Goal: Task Accomplishment & Management: Manage account settings

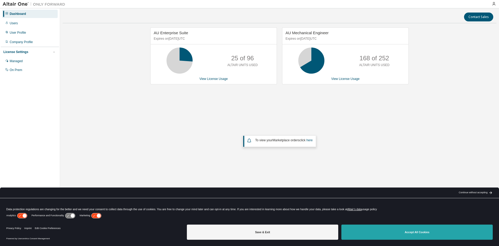
click at [415, 232] on button "Accept All Cookies" at bounding box center [416, 231] width 151 height 15
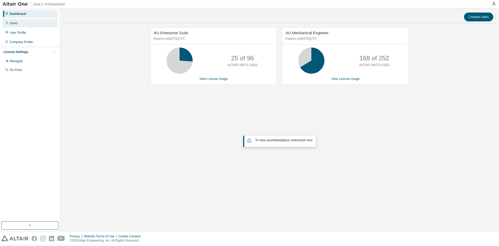
click at [17, 23] on div "Users" at bounding box center [30, 23] width 56 height 8
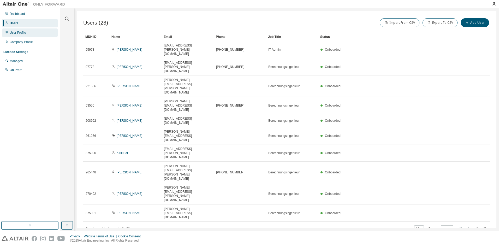
click at [23, 33] on div "User Profile" at bounding box center [18, 33] width 16 height 4
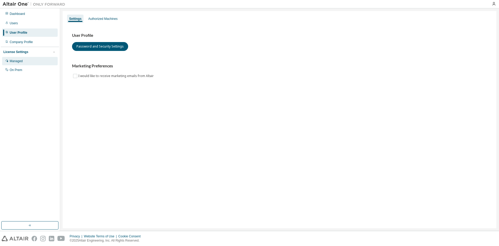
click at [23, 59] on div "Managed" at bounding box center [30, 61] width 56 height 8
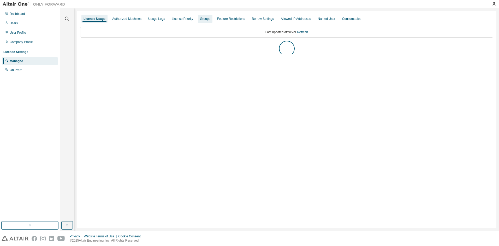
click at [202, 21] on div "Groups" at bounding box center [205, 19] width 14 height 8
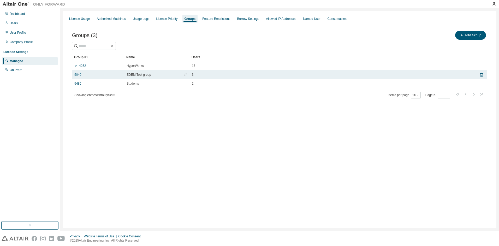
click at [76, 74] on link "5040" at bounding box center [77, 74] width 7 height 4
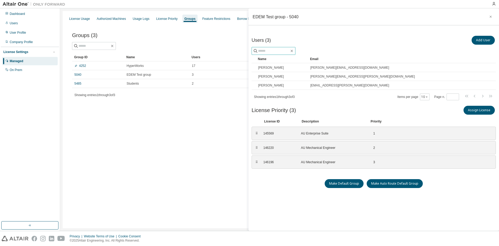
click at [282, 50] on input "text" at bounding box center [273, 50] width 31 height 5
type input "*"
click at [485, 40] on button "Add User" at bounding box center [482, 40] width 23 height 9
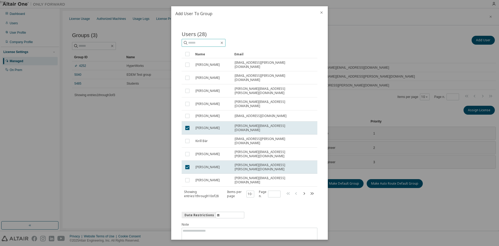
click at [200, 42] on input "text" at bounding box center [203, 42] width 31 height 5
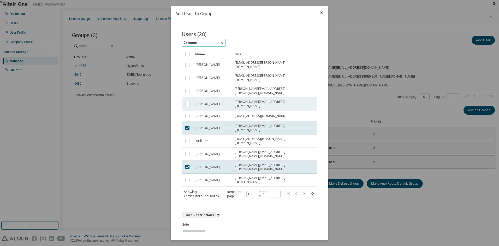
type input "*******"
click at [300, 245] on button "Submit" at bounding box center [304, 250] width 25 height 9
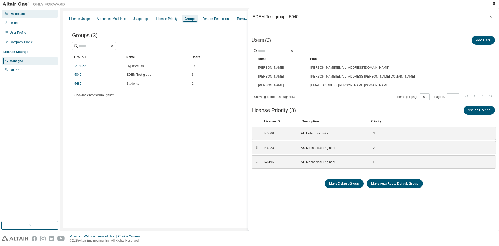
click at [17, 14] on div "Dashboard" at bounding box center [17, 14] width 15 height 4
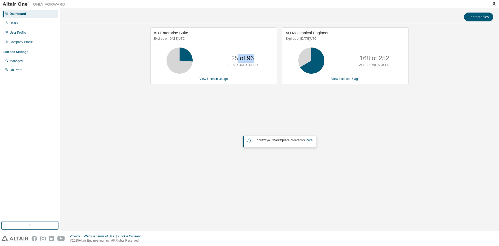
drag, startPoint x: 243, startPoint y: 58, endPoint x: 236, endPoint y: 59, distance: 7.7
click at [236, 59] on div "25 of 96 ALTAIR UNITS USED" at bounding box center [242, 60] width 42 height 26
drag, startPoint x: 160, startPoint y: 32, endPoint x: 190, endPoint y: 32, distance: 30.3
click at [190, 32] on div "AU Enterprise Suite Expires on July 1, 2026 UTC" at bounding box center [213, 36] width 126 height 17
drag, startPoint x: 190, startPoint y: 32, endPoint x: 175, endPoint y: 32, distance: 15.1
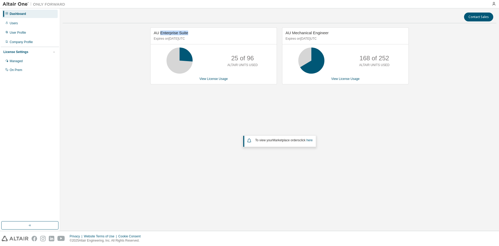
click at [175, 32] on span "AU Enterprise Suite" at bounding box center [171, 33] width 34 height 4
drag, startPoint x: 293, startPoint y: 33, endPoint x: 322, endPoint y: 30, distance: 29.3
click at [322, 31] on span "AU Mechanical Engineer" at bounding box center [306, 33] width 43 height 4
drag, startPoint x: 322, startPoint y: 30, endPoint x: 310, endPoint y: 34, distance: 12.0
click at [309, 34] on span "AU Mechanical Engineer" at bounding box center [306, 33] width 43 height 4
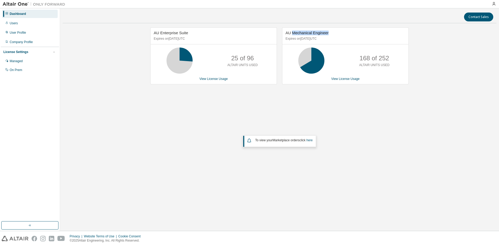
drag, startPoint x: 327, startPoint y: 33, endPoint x: 292, endPoint y: 34, distance: 35.2
click at [292, 34] on div "AU Mechanical Engineer Expires on July 1, 2026 UTC" at bounding box center [345, 36] width 126 height 17
drag, startPoint x: 292, startPoint y: 34, endPoint x: 294, endPoint y: 32, distance: 2.8
click at [293, 31] on span "AU Mechanical Engineer" at bounding box center [306, 33] width 43 height 4
click at [21, 59] on div "Managed" at bounding box center [16, 61] width 13 height 4
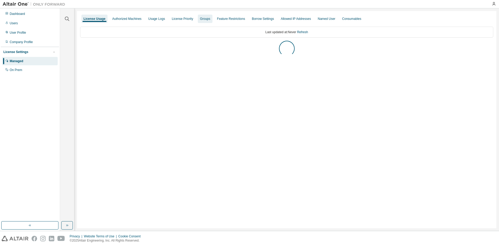
click at [203, 19] on div "Groups" at bounding box center [205, 19] width 10 height 4
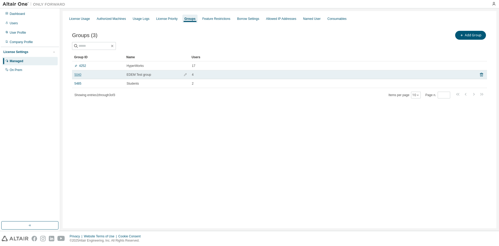
click at [75, 75] on link "5040" at bounding box center [77, 74] width 7 height 4
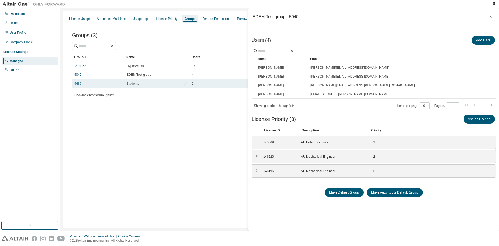
click at [78, 84] on link "5485" at bounding box center [77, 83] width 7 height 4
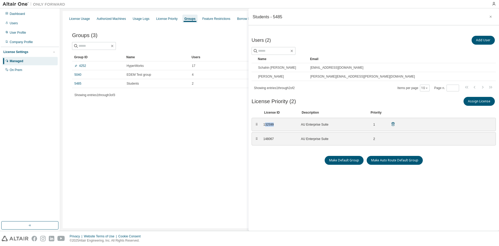
drag, startPoint x: 265, startPoint y: 125, endPoint x: 292, endPoint y: 125, distance: 26.1
click at [292, 125] on div "132599" at bounding box center [278, 124] width 31 height 4
click at [296, 215] on div "Users (2) Add User Clear Load Save Save As Field Operator Value Select filter S…" at bounding box center [373, 133] width 244 height 197
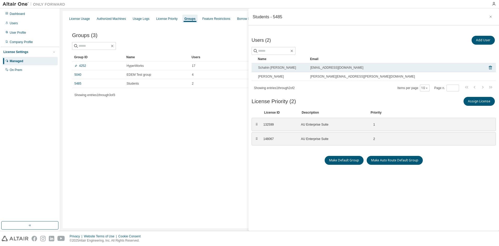
drag, startPoint x: 299, startPoint y: 68, endPoint x: 256, endPoint y: 68, distance: 43.6
click at [256, 68] on td "Schahin Sirani Ghasem Zadeh" at bounding box center [282, 67] width 52 height 9
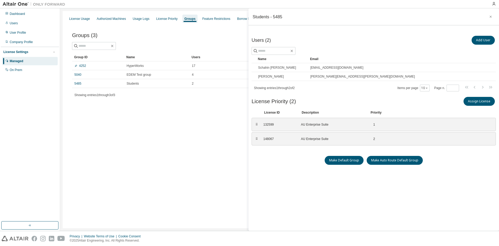
click at [280, 181] on div "Users (2) Add User Clear Load Save Save As Field Operator Value Select filter S…" at bounding box center [373, 133] width 244 height 197
